Goal: Information Seeking & Learning: Learn about a topic

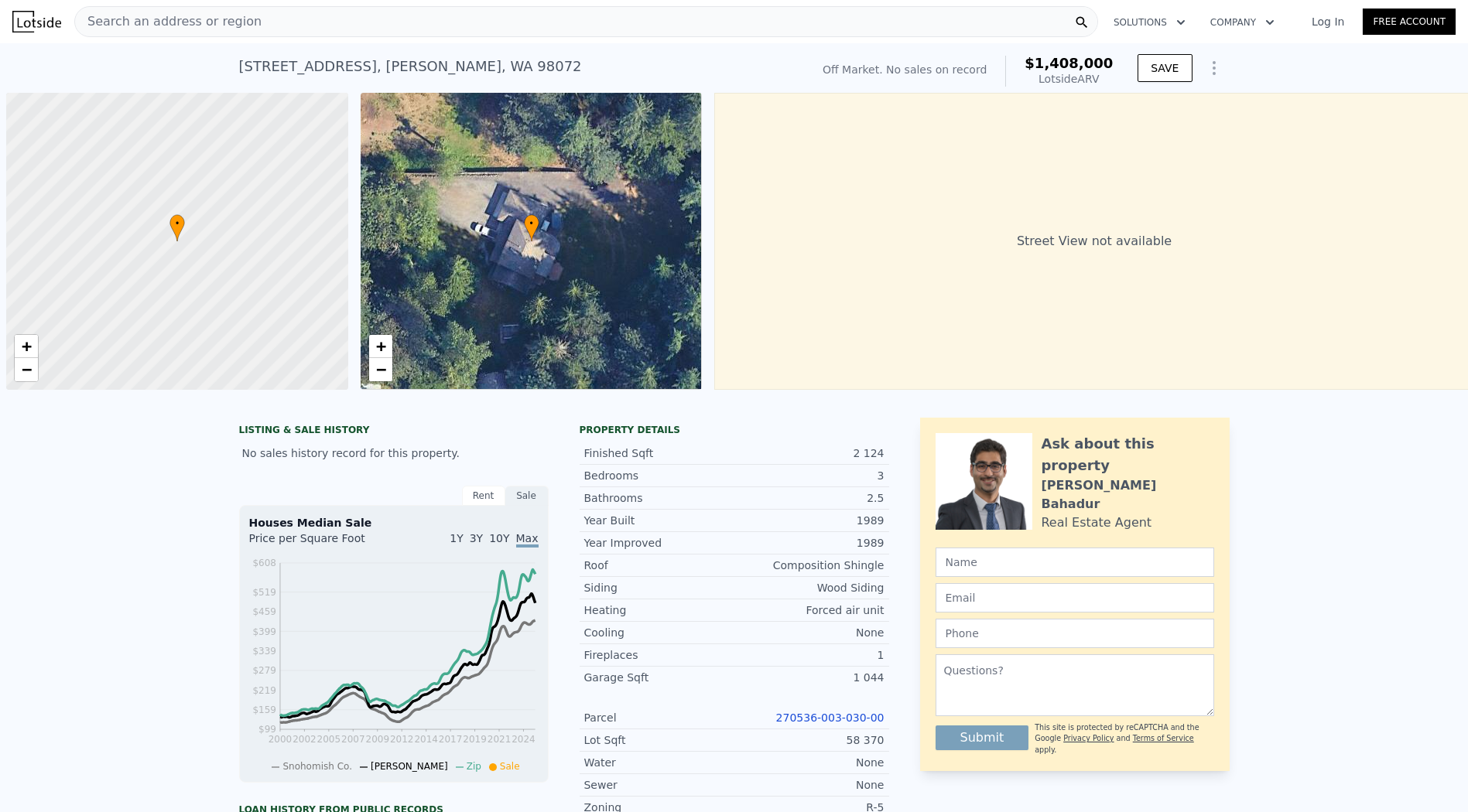
scroll to position [0, 6]
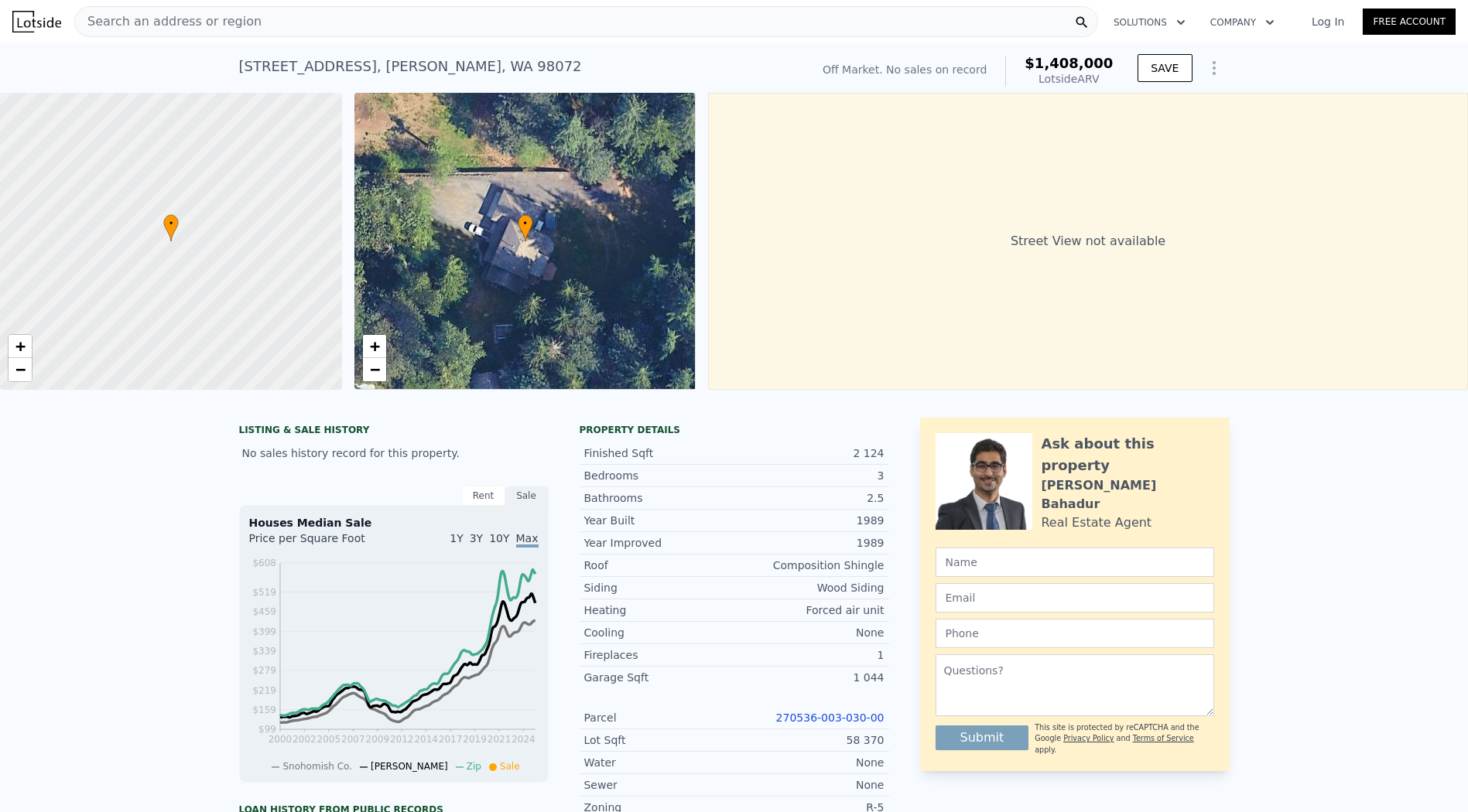
click at [156, 14] on span "Search an address or region" at bounding box center [168, 22] width 187 height 19
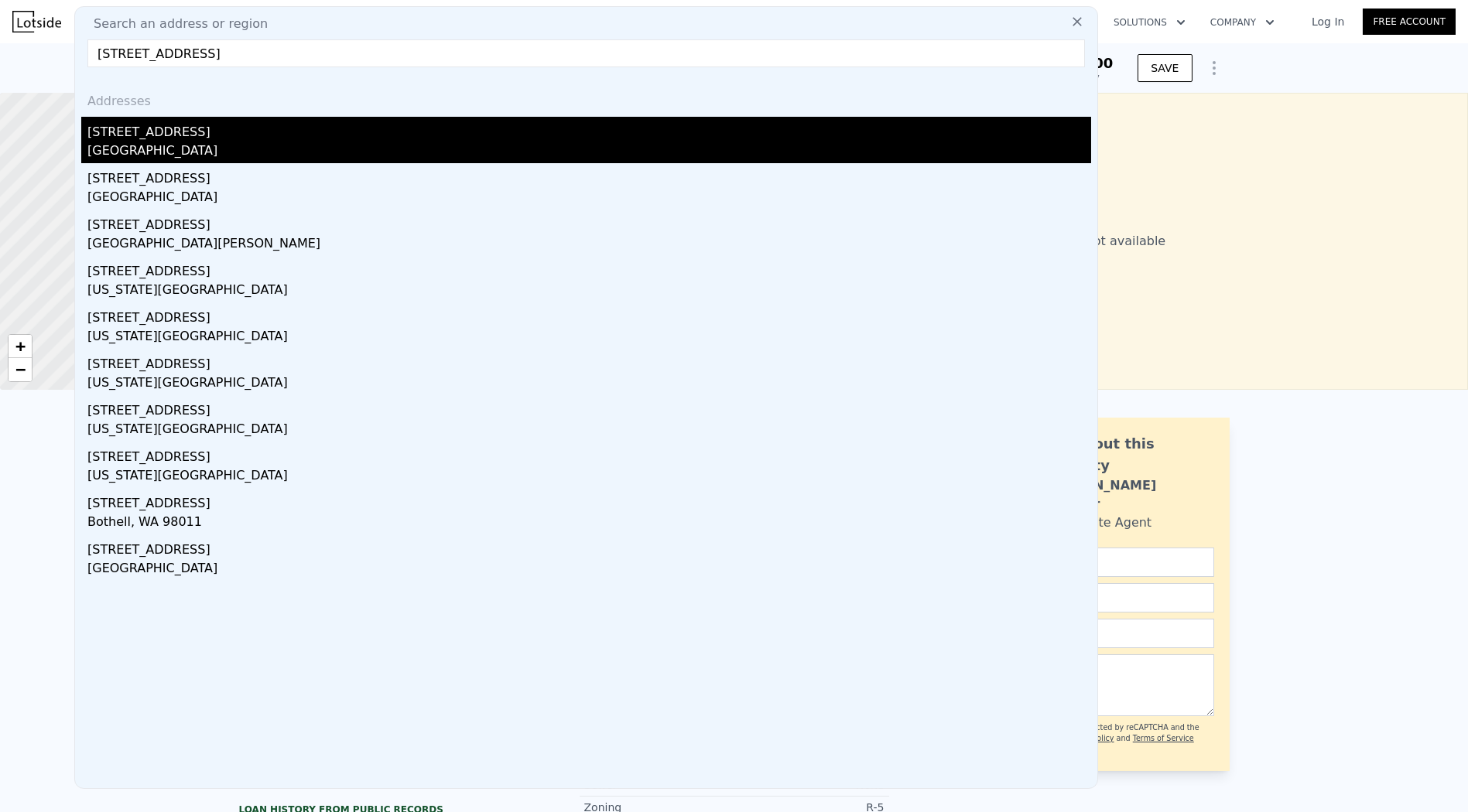
type input "10127 NE 143rd St,"
click at [154, 132] on div "10127 NE 143rd St" at bounding box center [589, 128] width 1003 height 24
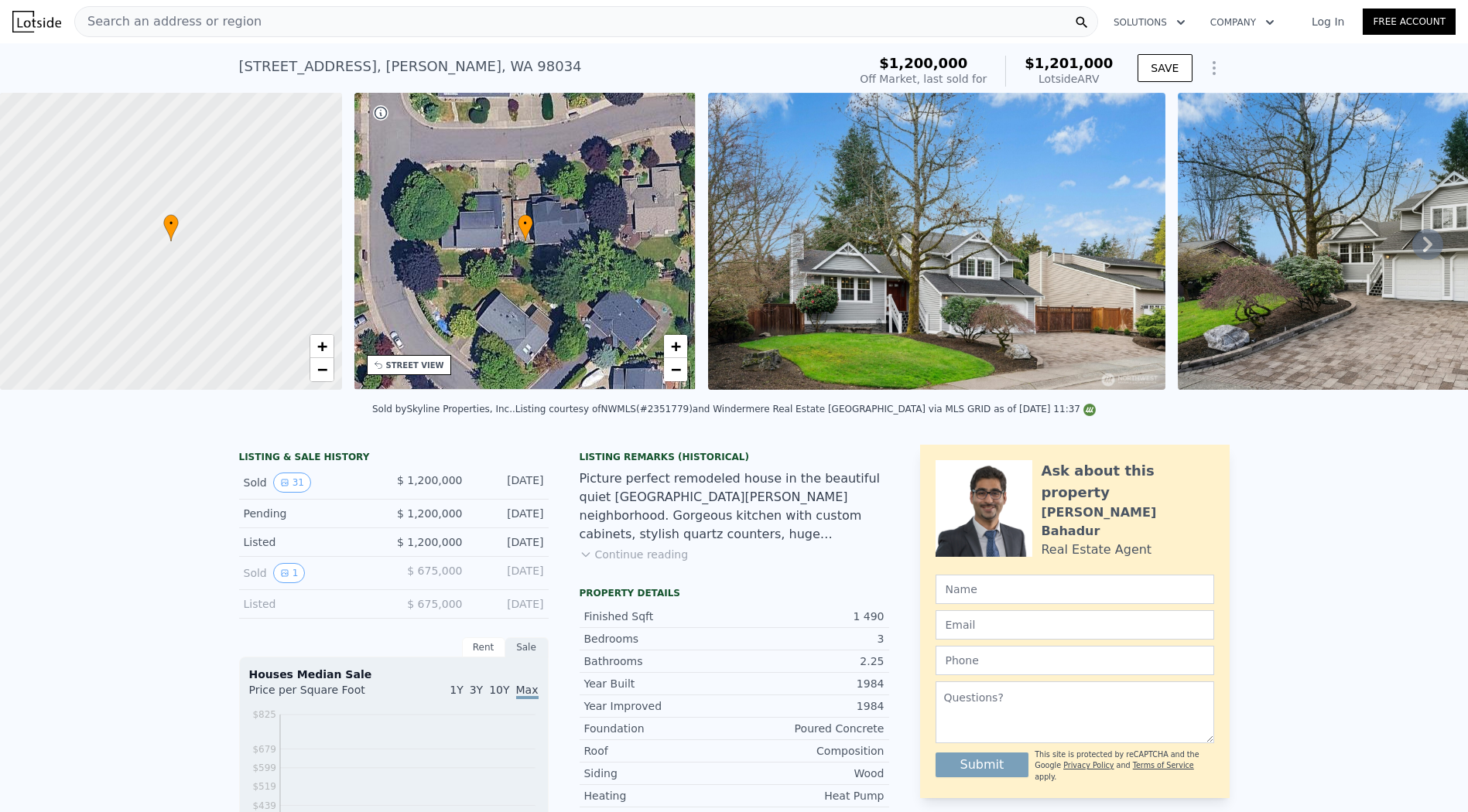
type input "1.75"
type input "2.75"
type input "1860"
type input "2890"
type input "34617"
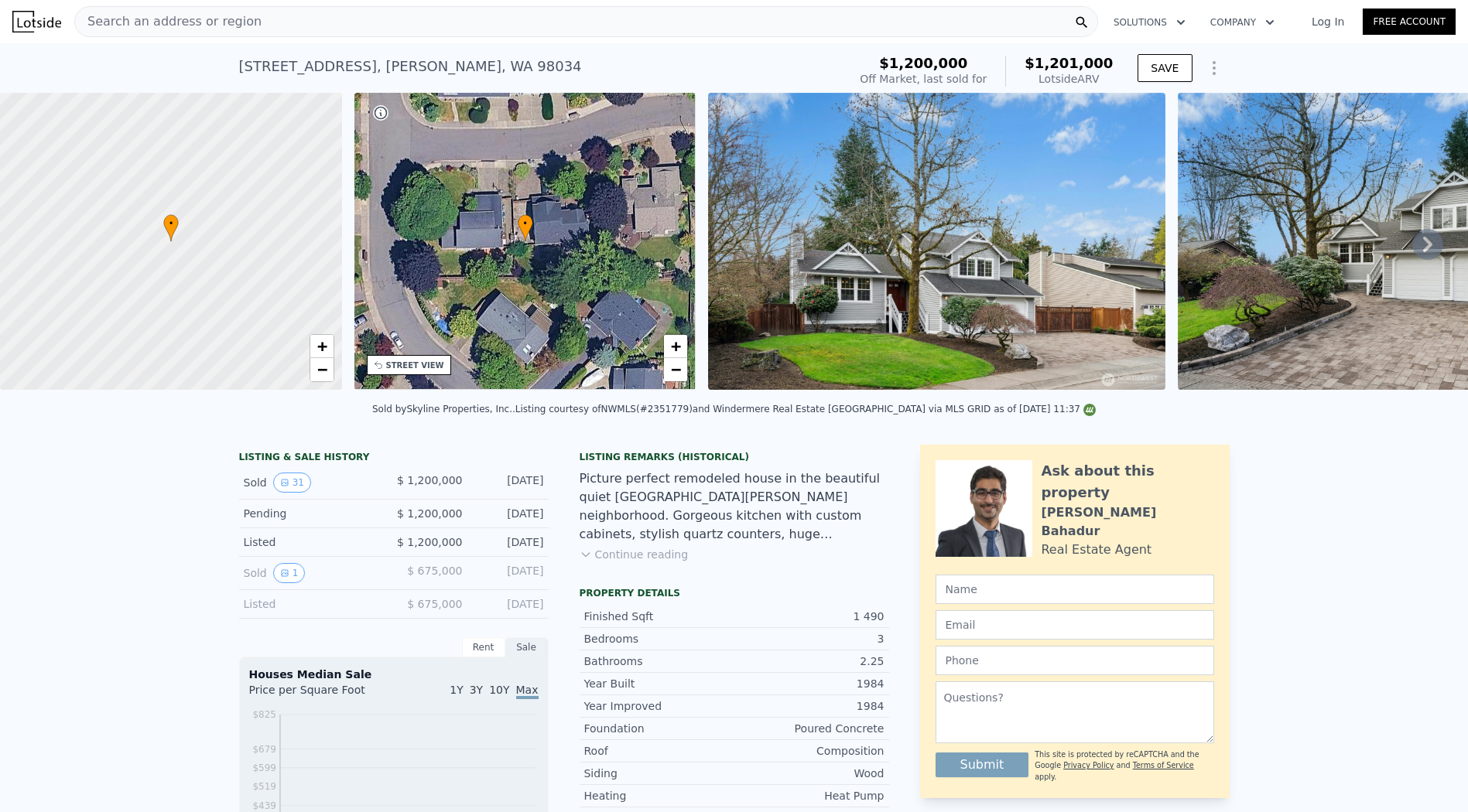
type input "75794"
type input "$ 1,408,000"
type input "7"
type input "$ 29,999"
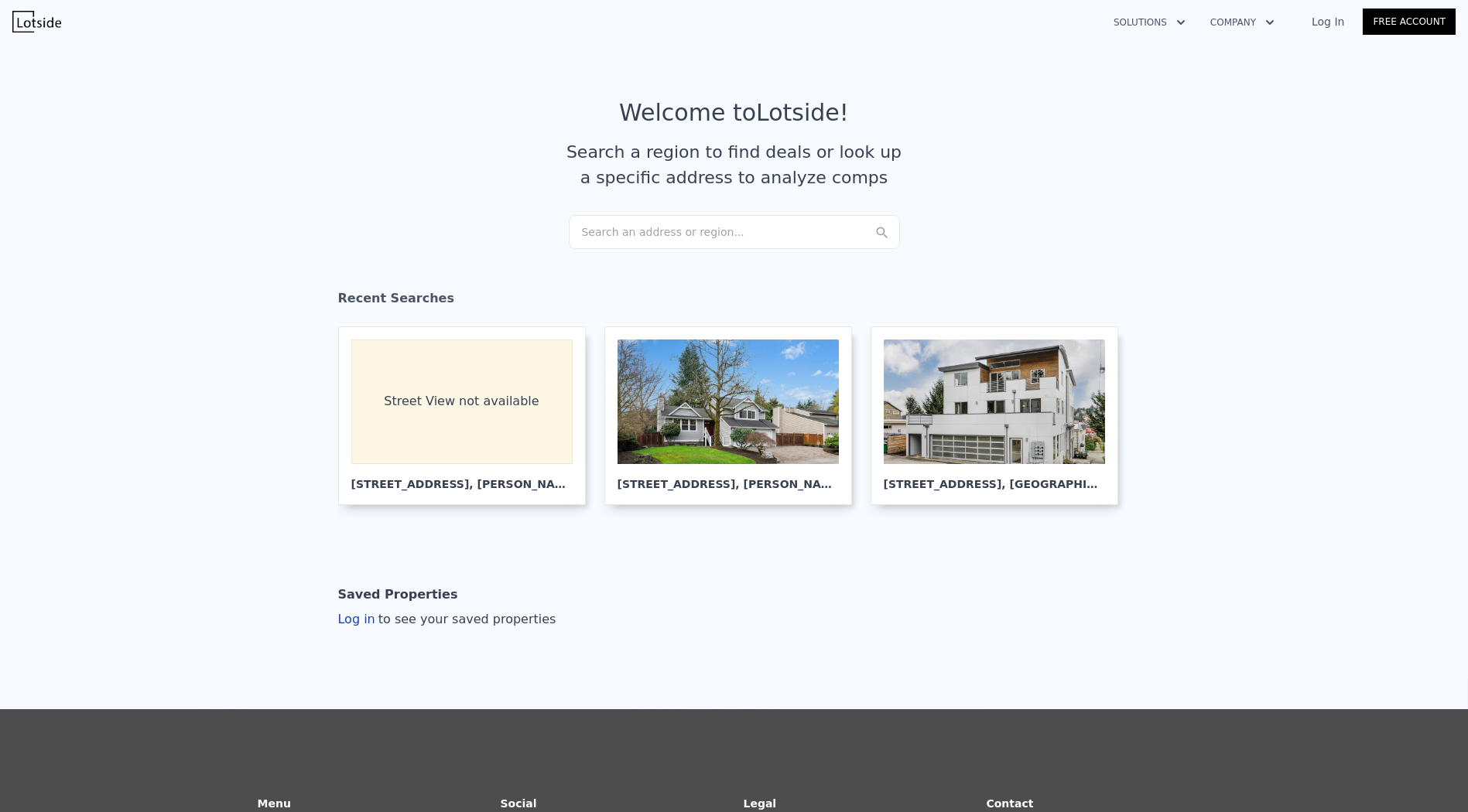
click at [631, 235] on div "Search an address or region..." at bounding box center [734, 232] width 331 height 34
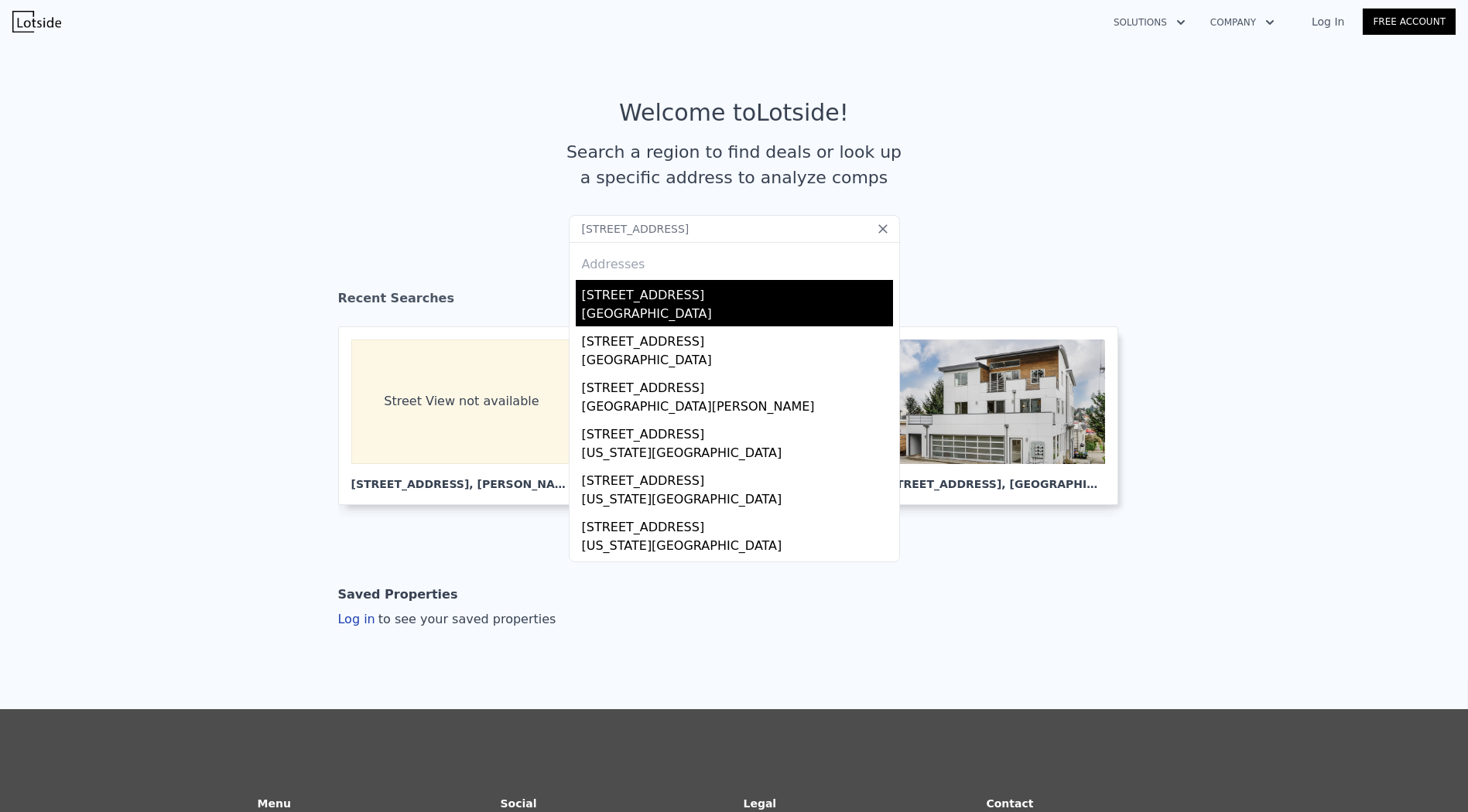
type input "[STREET_ADDRESS]"
click at [641, 289] on div "[STREET_ADDRESS]" at bounding box center [737, 291] width 311 height 24
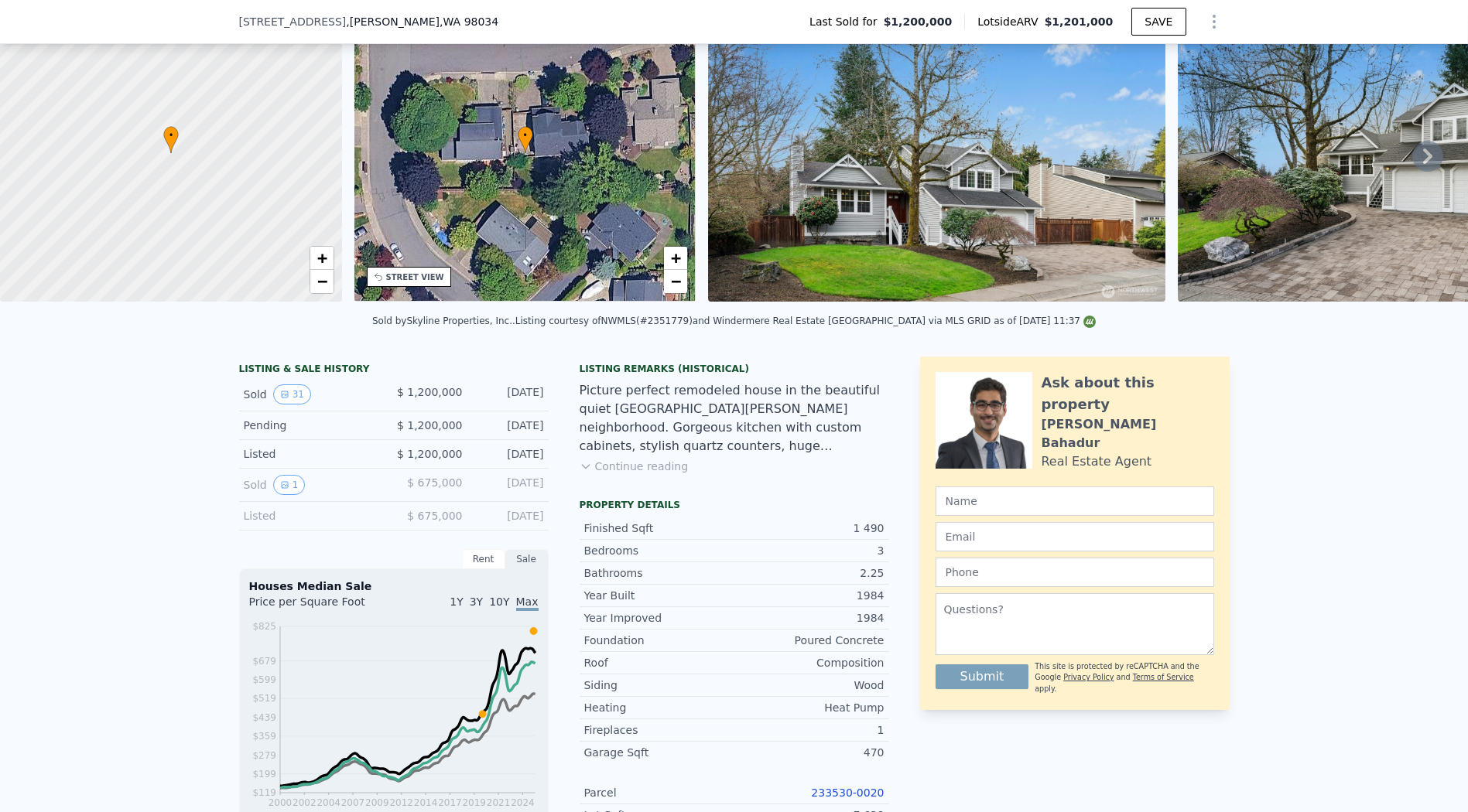
scroll to position [252, 0]
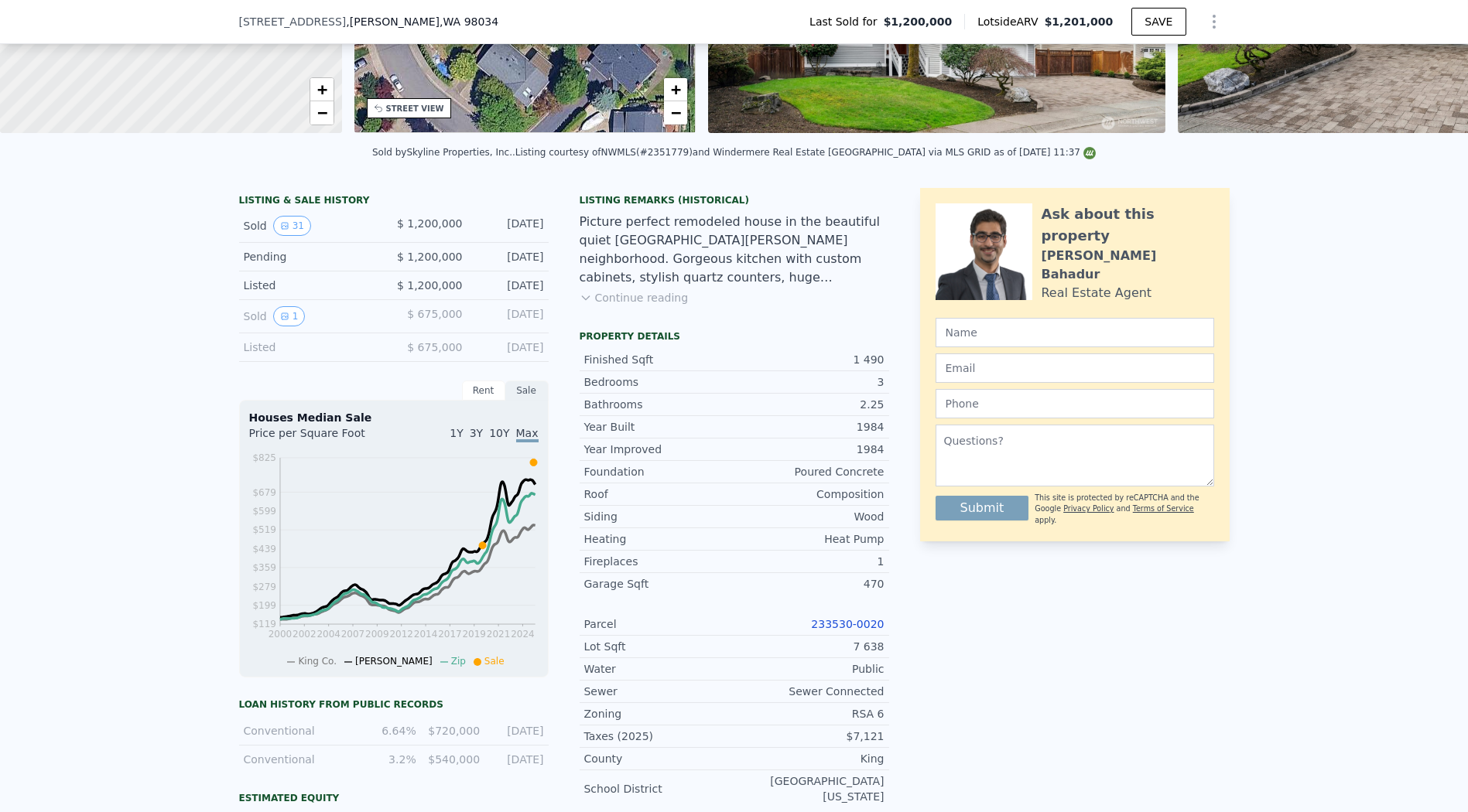
click at [826, 630] on link "233530-0020" at bounding box center [847, 624] width 73 height 13
